Goal: Transaction & Acquisition: Purchase product/service

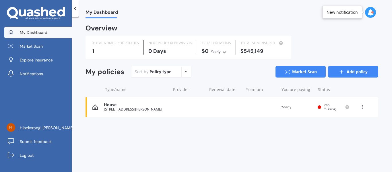
click at [358, 75] on link "Add policy" at bounding box center [353, 71] width 50 height 11
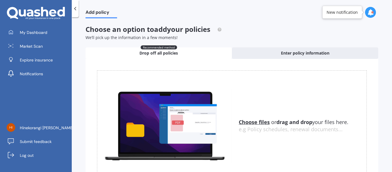
click at [358, 75] on div "Choose files or drag and drop your files here. Choose files or photos e.g Polic…" at bounding box center [231, 125] width 269 height 110
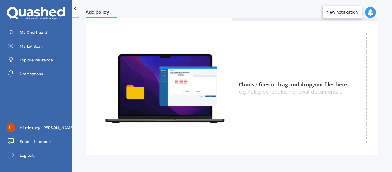
scroll to position [26, 0]
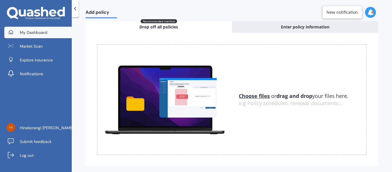
click at [49, 36] on link "My Dashboard" at bounding box center [37, 32] width 67 height 11
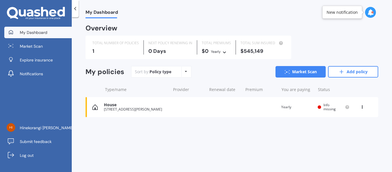
click at [364, 106] on div "View option View policy Delete" at bounding box center [362, 107] width 5 height 6
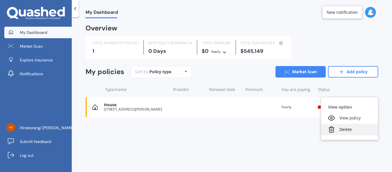
click at [352, 130] on div "Delete" at bounding box center [349, 129] width 57 height 11
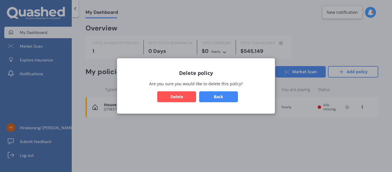
click at [186, 96] on button "Delete" at bounding box center [176, 96] width 39 height 11
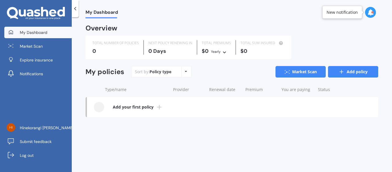
click at [365, 69] on link "Add policy" at bounding box center [353, 71] width 50 height 11
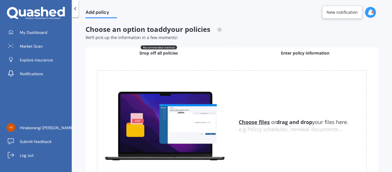
click at [312, 55] on span "Enter policy information" at bounding box center [305, 53] width 48 height 6
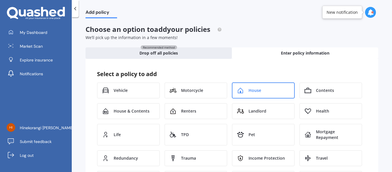
click at [249, 91] on span "House" at bounding box center [254, 90] width 13 height 6
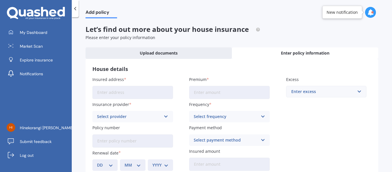
click at [161, 93] on input "Insured address" at bounding box center [132, 92] width 81 height 13
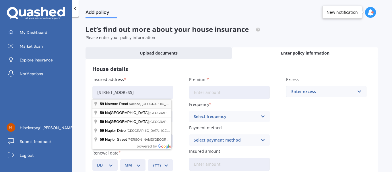
type input "59 Naenae Road, Naenae, Lower Hutt 5011"
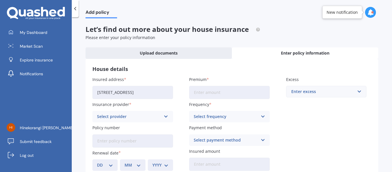
click at [137, 119] on div "Select provider" at bounding box center [129, 116] width 64 height 6
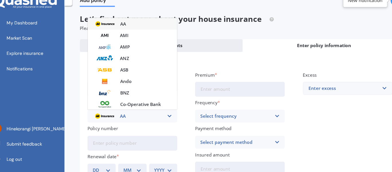
click at [145, 129] on div "Insured address 59 Naenae Road, Naenae, Lower Hutt 5011 Insurance provider AA A…" at bounding box center [231, 123] width 279 height 94
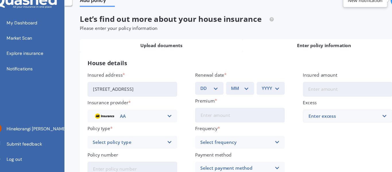
click at [176, 55] on span "Upload documents" at bounding box center [159, 53] width 38 height 6
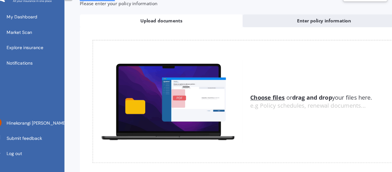
scroll to position [10, 0]
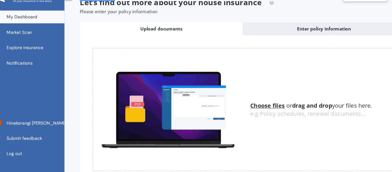
click at [37, 27] on link "My Dashboard" at bounding box center [37, 32] width 67 height 11
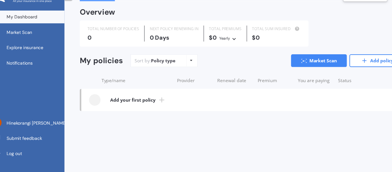
click at [298, 142] on div "My Dashboard Overview TOTAL NUMBER OF POLICIES 0 NEXT POLICY RENEWING IN 0 Days…" at bounding box center [232, 95] width 320 height 155
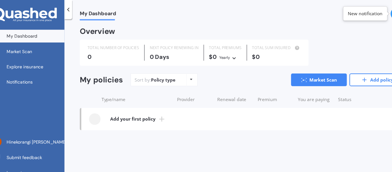
click at [136, 107] on b "Add your first policy" at bounding box center [133, 107] width 41 height 6
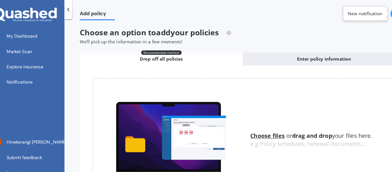
click at [302, 29] on div "Choose an option to add your policies We’ll pick up the information in a few mo…" at bounding box center [231, 32] width 292 height 15
click at [199, 28] on span "to add your policies" at bounding box center [178, 28] width 63 height 9
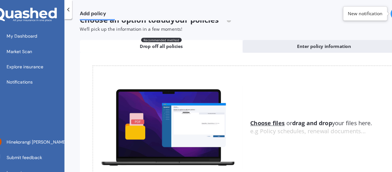
scroll to position [38, 0]
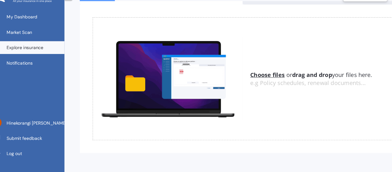
click at [54, 56] on link "Explore insurance" at bounding box center [37, 59] width 67 height 11
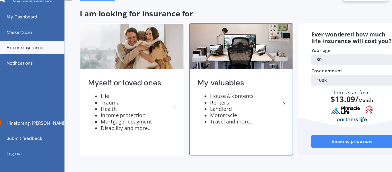
click at [230, 66] on img at bounding box center [230, 59] width 93 height 40
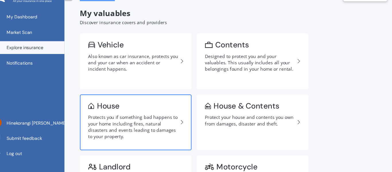
click at [138, 135] on div "Protects you if something bad happens to your home including fires, natural dis…" at bounding box center [133, 131] width 81 height 23
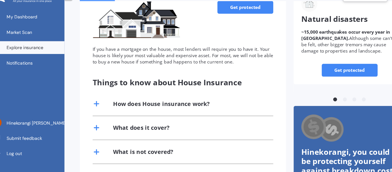
scroll to position [57, 0]
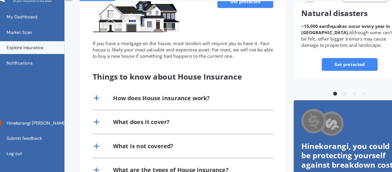
click at [237, 21] on link "Get protected" at bounding box center [234, 18] width 50 height 11
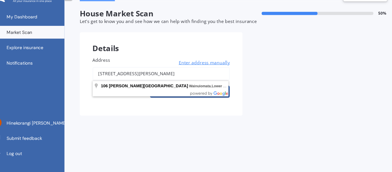
drag, startPoint x: 194, startPoint y: 86, endPoint x: 92, endPoint y: 95, distance: 102.4
click at [92, 95] on div "Address 106 Hine Road, Wainuiomata, Lower Hutt 5014 Enter address manually Sear…" at bounding box center [158, 88] width 146 height 64
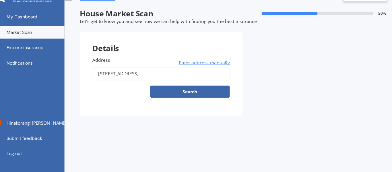
type input "59 Naenae Road, Naenae, Lower Hutt 5011"
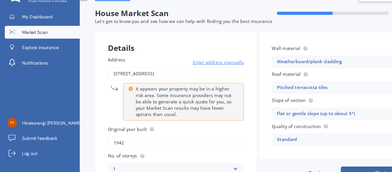
click at [212, 168] on icon at bounding box center [211, 168] width 5 height 4
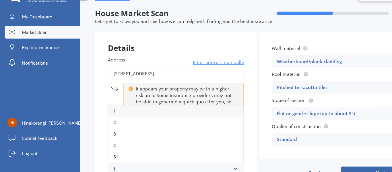
click at [229, 159] on div "Details Address 59 Naenae Road, Naenae, Lower Hutt 5011 Enter address manually …" at bounding box center [231, 139] width 292 height 187
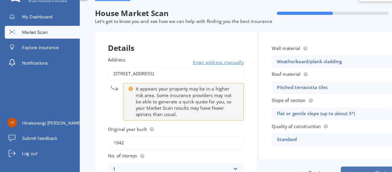
click at [336, 169] on button "Next" at bounding box center [342, 172] width 72 height 11
select select "20"
select select "11"
select select "1994"
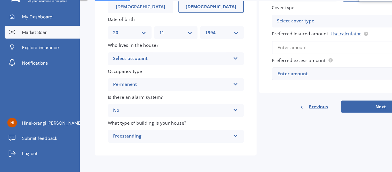
scroll to position [48, 0]
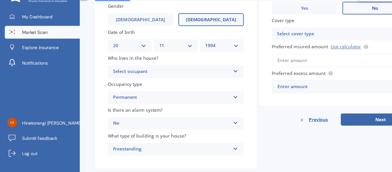
click at [282, 122] on span "Previous" at bounding box center [285, 124] width 17 height 9
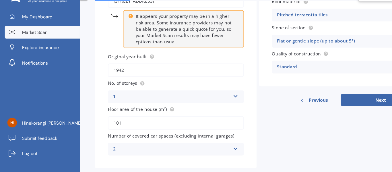
scroll to position [54, 0]
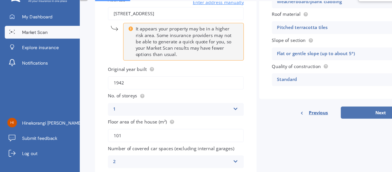
click at [323, 120] on button "Next" at bounding box center [342, 118] width 72 height 11
select select "20"
select select "11"
select select "1994"
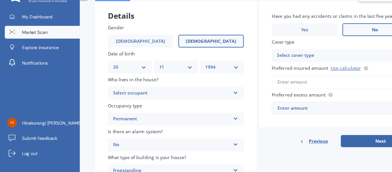
scroll to position [57, 0]
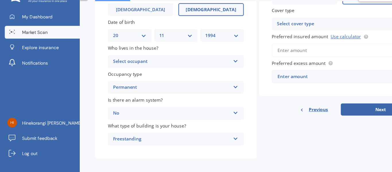
click at [168, 73] on div "Select occupant" at bounding box center [153, 72] width 105 height 7
click at [162, 78] on div "Owner Owner + Boarder" at bounding box center [158, 88] width 122 height 21
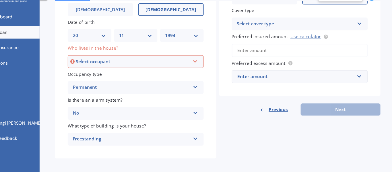
scroll to position [0, 0]
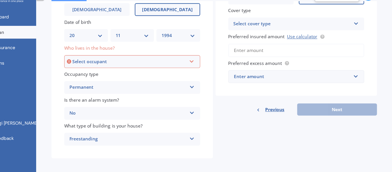
click at [169, 77] on div "Select occupant Owner Owner + Boarder" at bounding box center [158, 72] width 122 height 11
click at [156, 84] on div "Owner" at bounding box center [157, 83] width 121 height 10
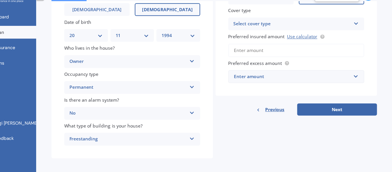
click at [293, 151] on div "Details Gender Male Female Date of birth DD 01 02 03 04 05 06 07 08 09 10 11 12…" at bounding box center [231, 74] width 292 height 171
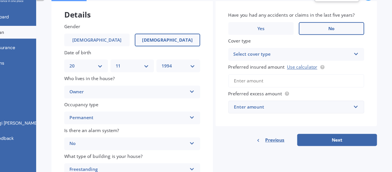
scroll to position [23, 0]
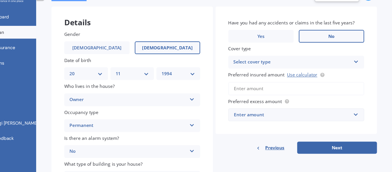
click at [311, 71] on div "Select cover type" at bounding box center [301, 73] width 105 height 7
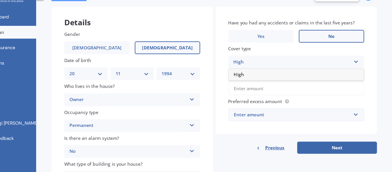
click at [311, 70] on div "High" at bounding box center [301, 73] width 105 height 7
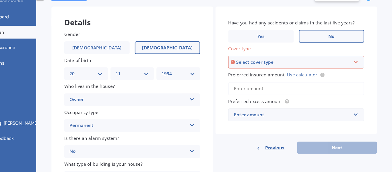
click at [311, 70] on div "Select cover type" at bounding box center [302, 73] width 103 height 6
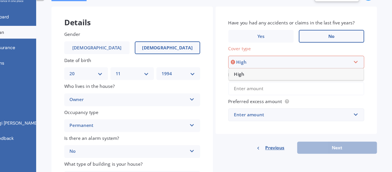
click at [294, 84] on div "High" at bounding box center [305, 84] width 121 height 10
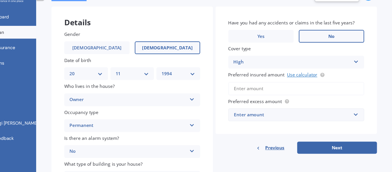
click at [297, 82] on link "Use calculator" at bounding box center [310, 84] width 27 height 5
click at [259, 98] on input "Preferred insured amount Use calculator" at bounding box center [305, 97] width 122 height 12
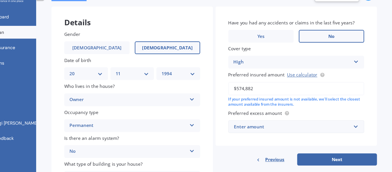
type input "$574,882"
click at [256, 140] on div "Have you had any accidents or claims in the last five years? Yes No Cover type …" at bounding box center [305, 85] width 145 height 125
click at [269, 125] on div "Preferred excess amount Enter amount $300 $400 $500 $750 $1,000 $2,000 $2,500" at bounding box center [305, 126] width 122 height 21
click at [268, 130] on div "Enter amount" at bounding box center [301, 131] width 105 height 6
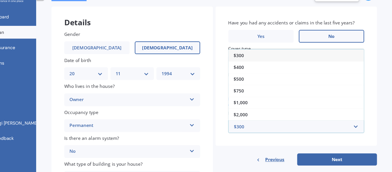
click at [324, 65] on div "$300" at bounding box center [306, 67] width 122 height 11
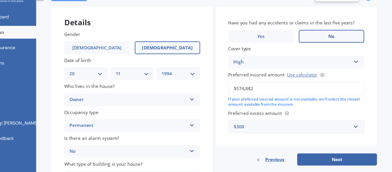
click at [327, 134] on div "$300" at bounding box center [301, 131] width 105 height 6
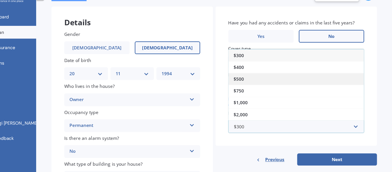
click at [262, 87] on div "$500" at bounding box center [306, 88] width 122 height 11
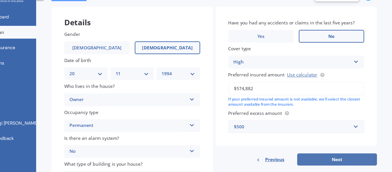
click at [321, 156] on button "Next" at bounding box center [342, 160] width 72 height 11
select select "20"
select select "11"
select select "1994"
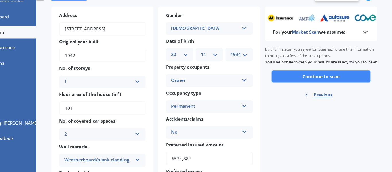
scroll to position [0, 0]
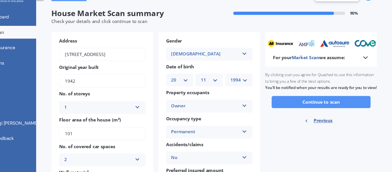
click at [327, 110] on button "Continue to scan" at bounding box center [327, 108] width 89 height 11
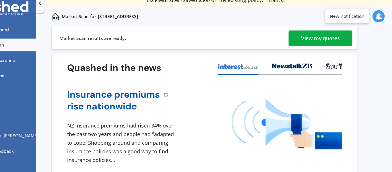
click at [323, 44] on div "View my quotes" at bounding box center [327, 40] width 35 height 14
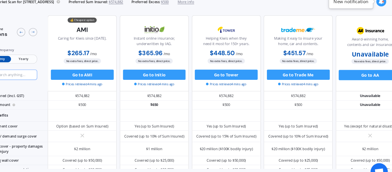
click at [124, 54] on span "/ mo" at bounding box center [123, 54] width 6 height 4
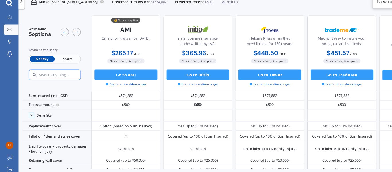
click at [189, 53] on span "/ mo" at bounding box center [189, 54] width 6 height 4
click at [61, 14] on div "Market Scan for 59 Naenae Road, Naenae, Lower Hutt 5011 Preferred Sum Insured: …" at bounding box center [117, 7] width 191 height 15
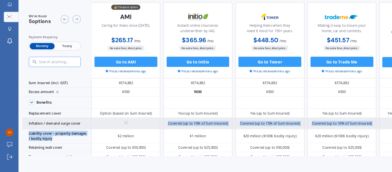
drag, startPoint x: 77, startPoint y: 140, endPoint x: 75, endPoint y: 131, distance: 8.6
click at [74, 132] on div "Inflation / demand surge cover" at bounding box center [51, 128] width 62 height 10
drag, startPoint x: 65, startPoint y: 145, endPoint x: 64, endPoint y: 124, distance: 20.7
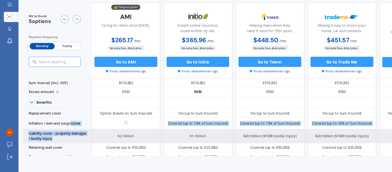
click at [72, 140] on div "Liability cover - property damages / bodily injury" at bounding box center [51, 139] width 62 height 13
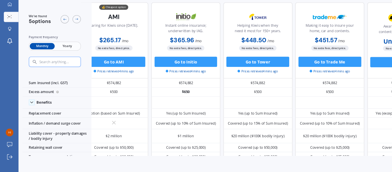
scroll to position [0, 16]
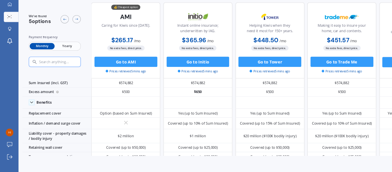
click at [43, 21] on div "We've found 5 options Payment frequency Monthly Yearly" at bounding box center [51, 53] width 62 height 68
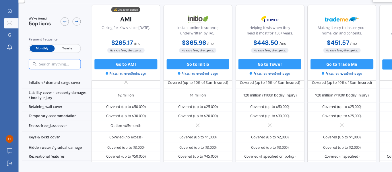
scroll to position [0, 0]
